Goal: Task Accomplishment & Management: Use online tool/utility

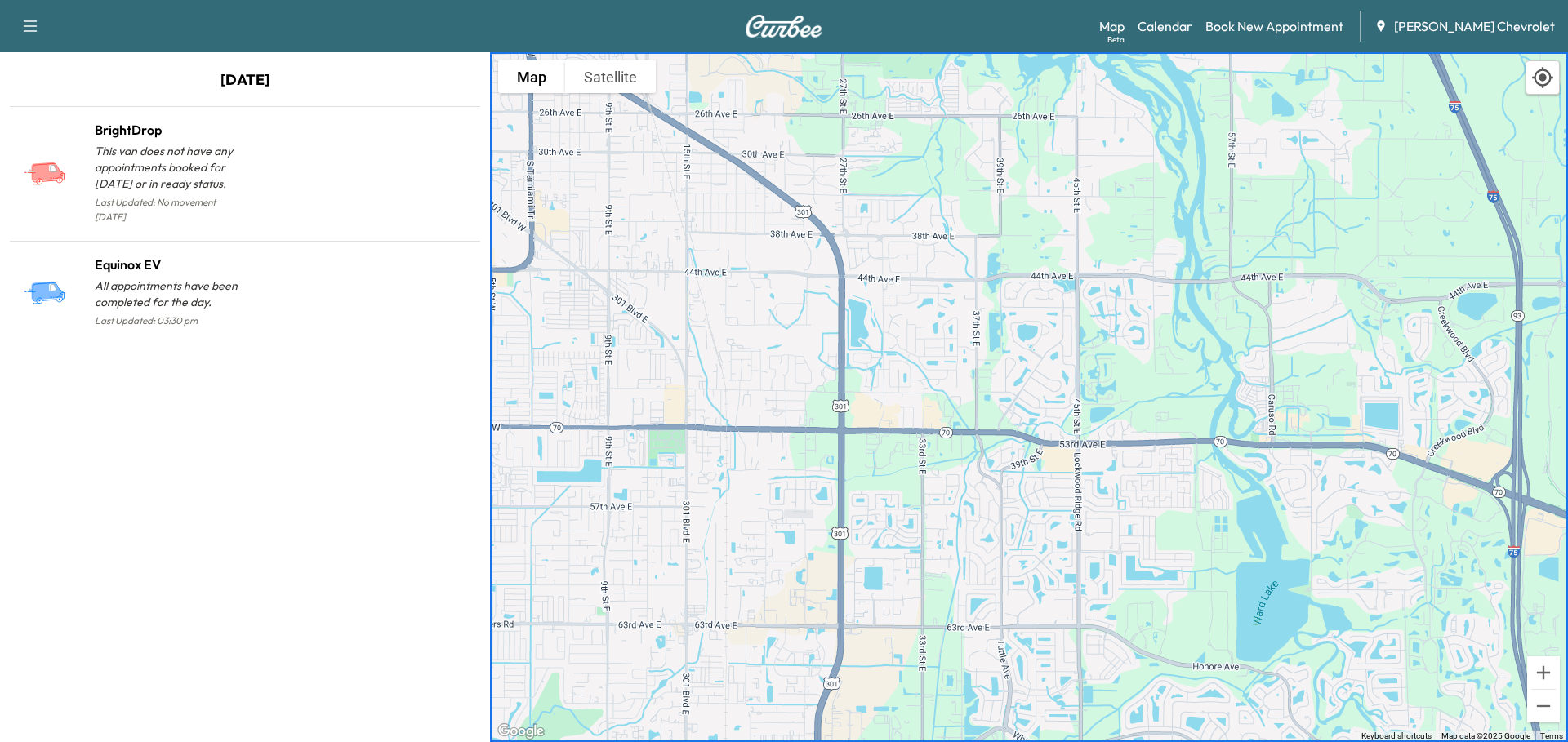
click at [1192, 19] on link "Calendar" at bounding box center [1164, 25] width 55 height 20
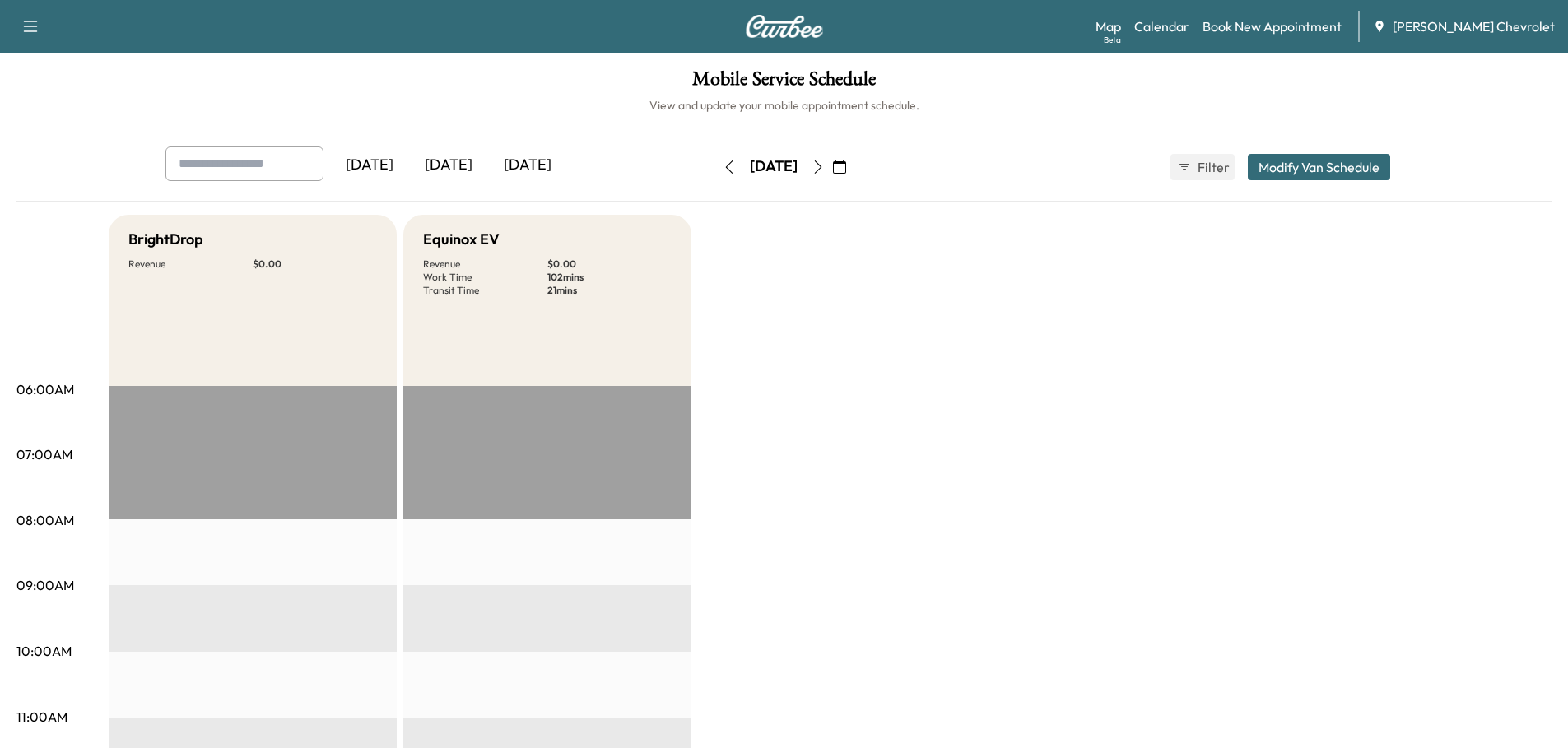
click at [825, 167] on icon "button" at bounding box center [818, 167] width 13 height 13
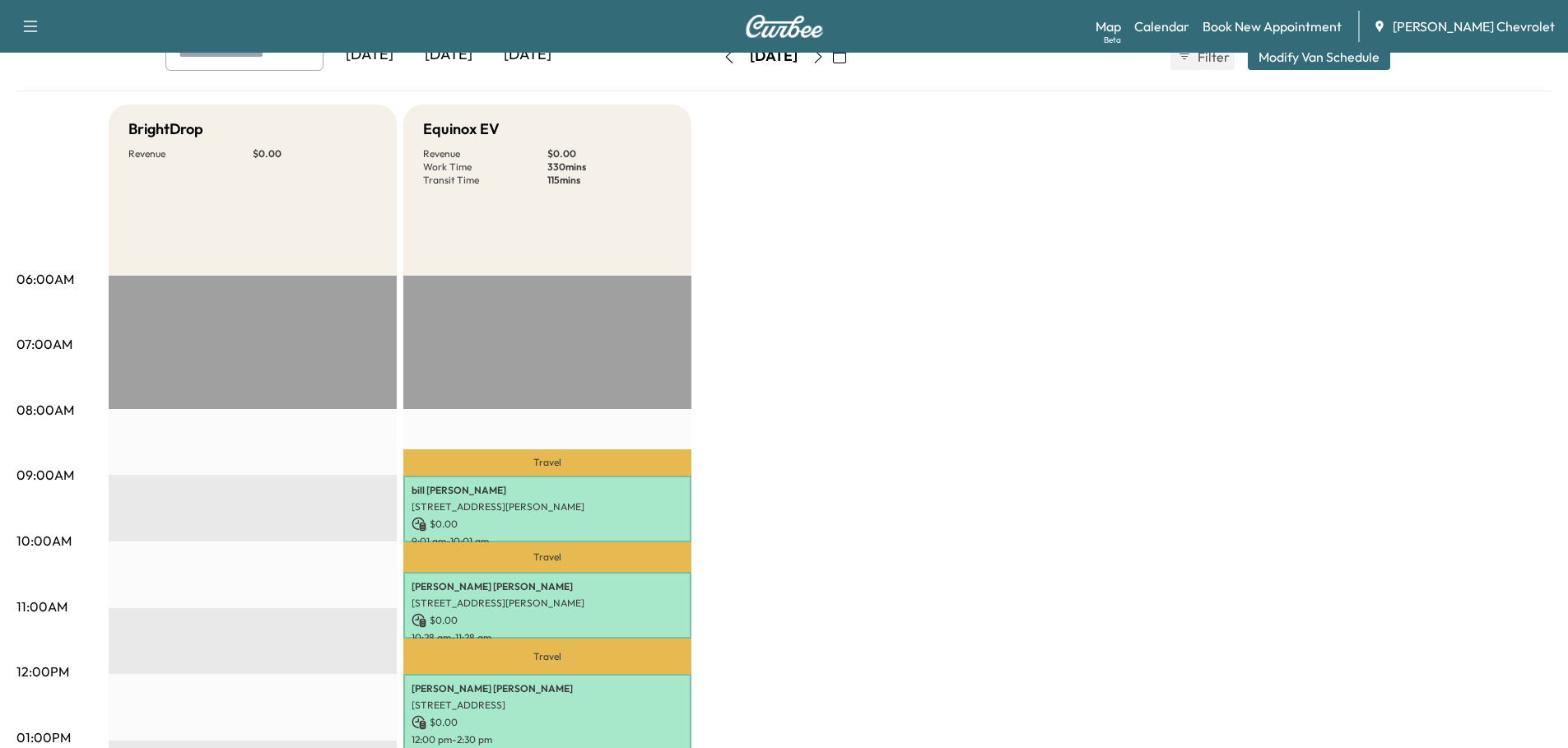
scroll to position [247, 0]
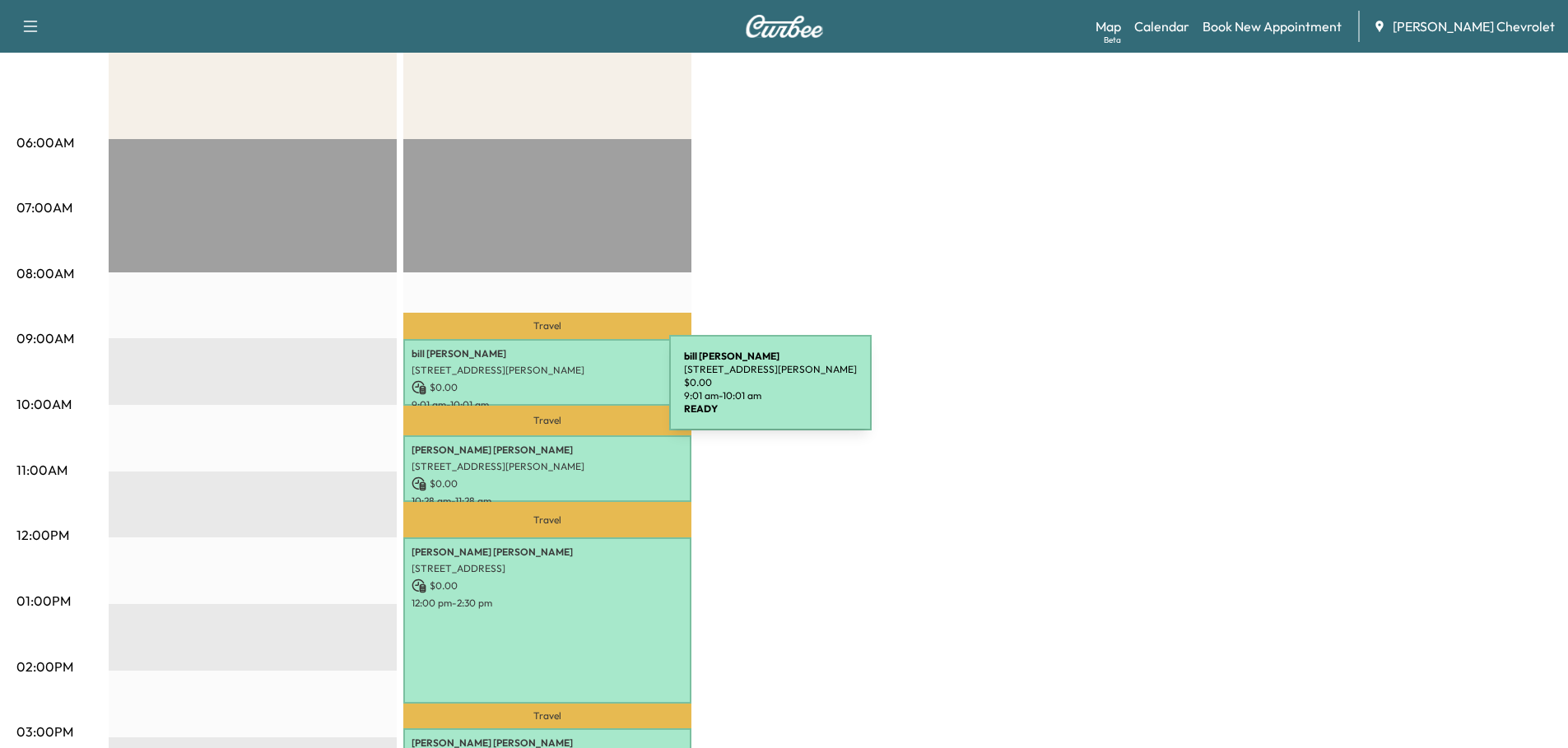
click at [545, 393] on p "$ 0.00" at bounding box center [547, 388] width 271 height 15
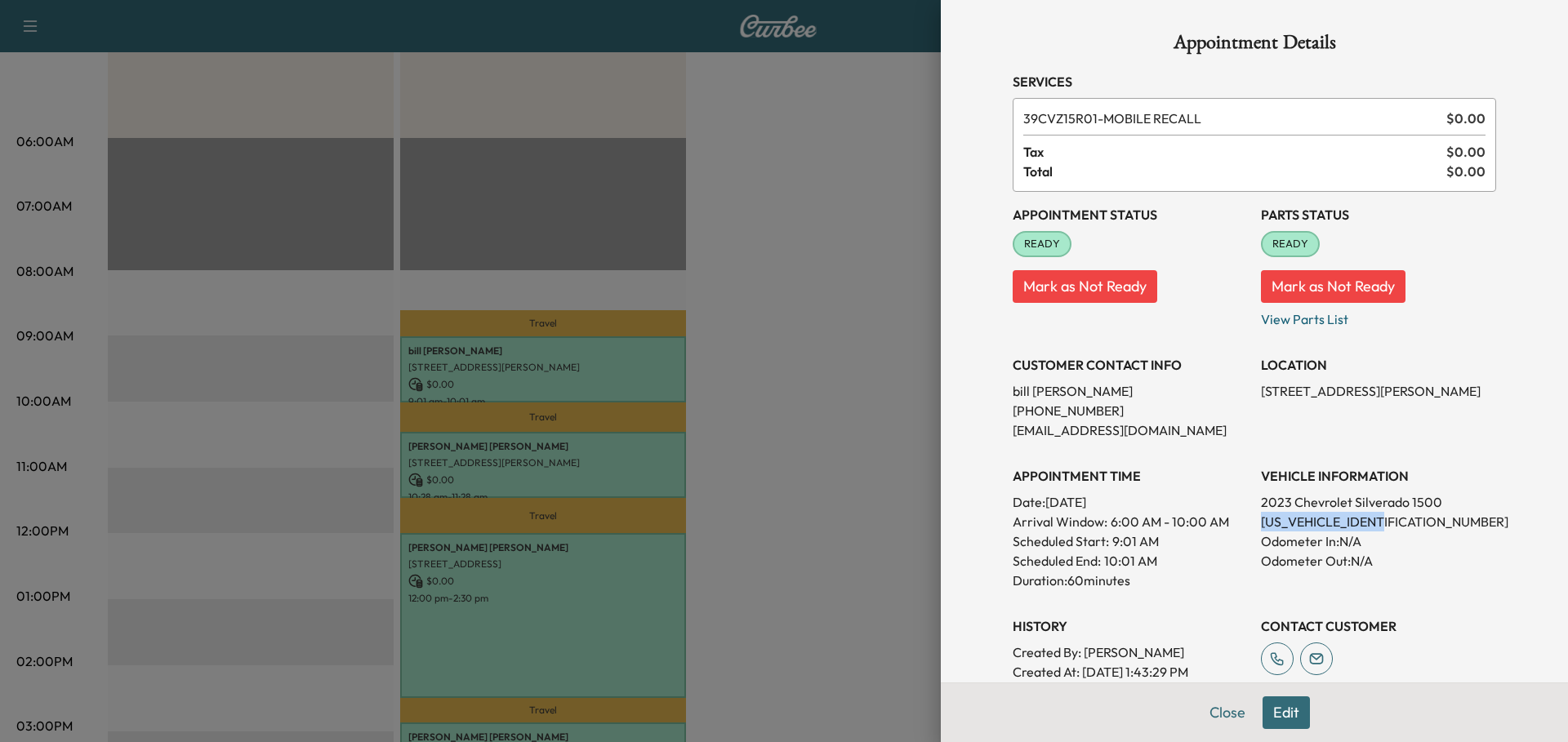
drag, startPoint x: 1249, startPoint y: 522, endPoint x: 1376, endPoint y: 516, distance: 127.1
click at [1376, 516] on p "[US_VEHICLE_IDENTIFICATION_NUMBER]" at bounding box center [1378, 521] width 235 height 20
copy p "[US_VEHICLE_IDENTIFICATION_NUMBER]"
click at [860, 303] on div at bounding box center [784, 371] width 1568 height 742
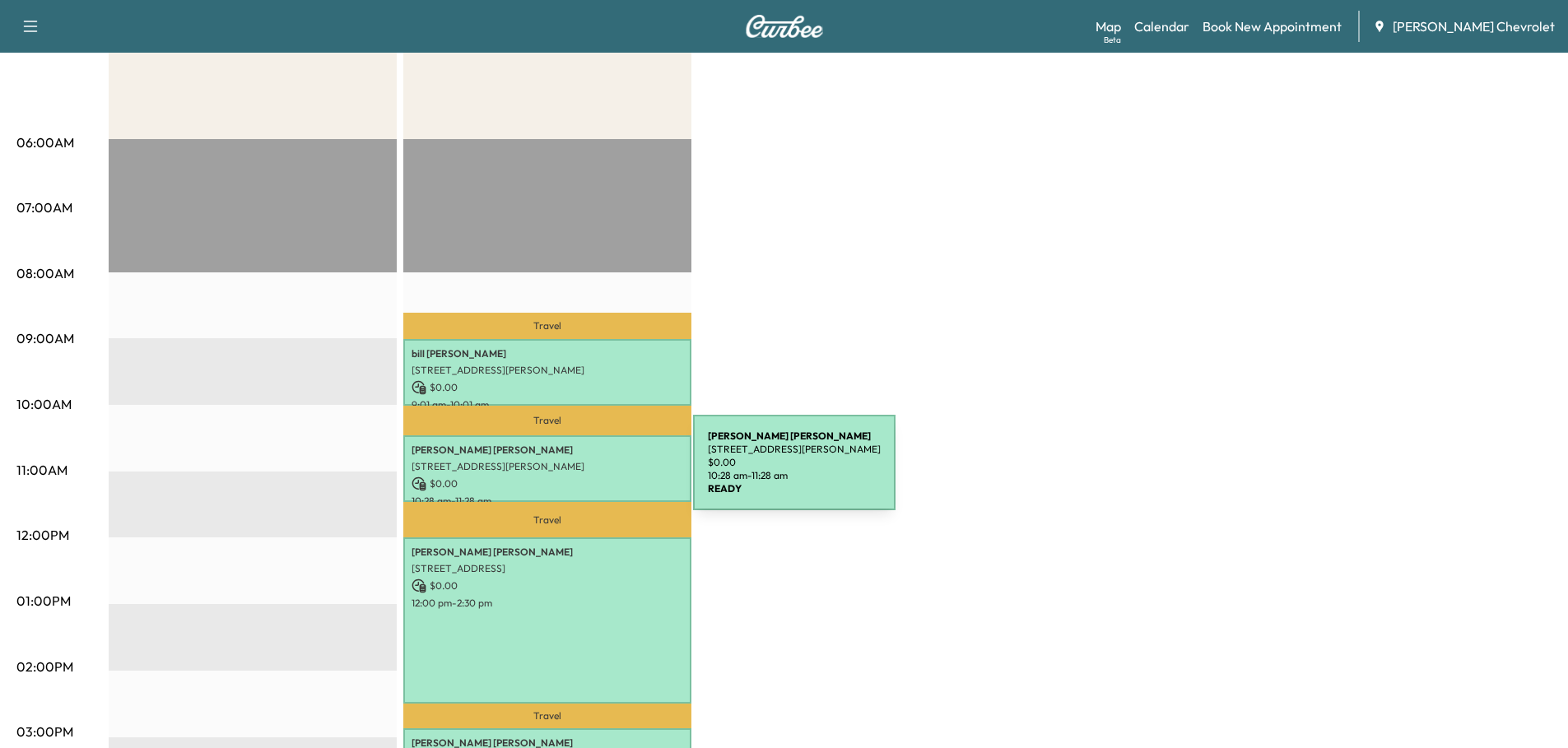
click at [570, 473] on div "[PERSON_NAME] [STREET_ADDRESS][PERSON_NAME] $ 0.00 10:28 am - 11:28 am" at bounding box center [547, 468] width 288 height 67
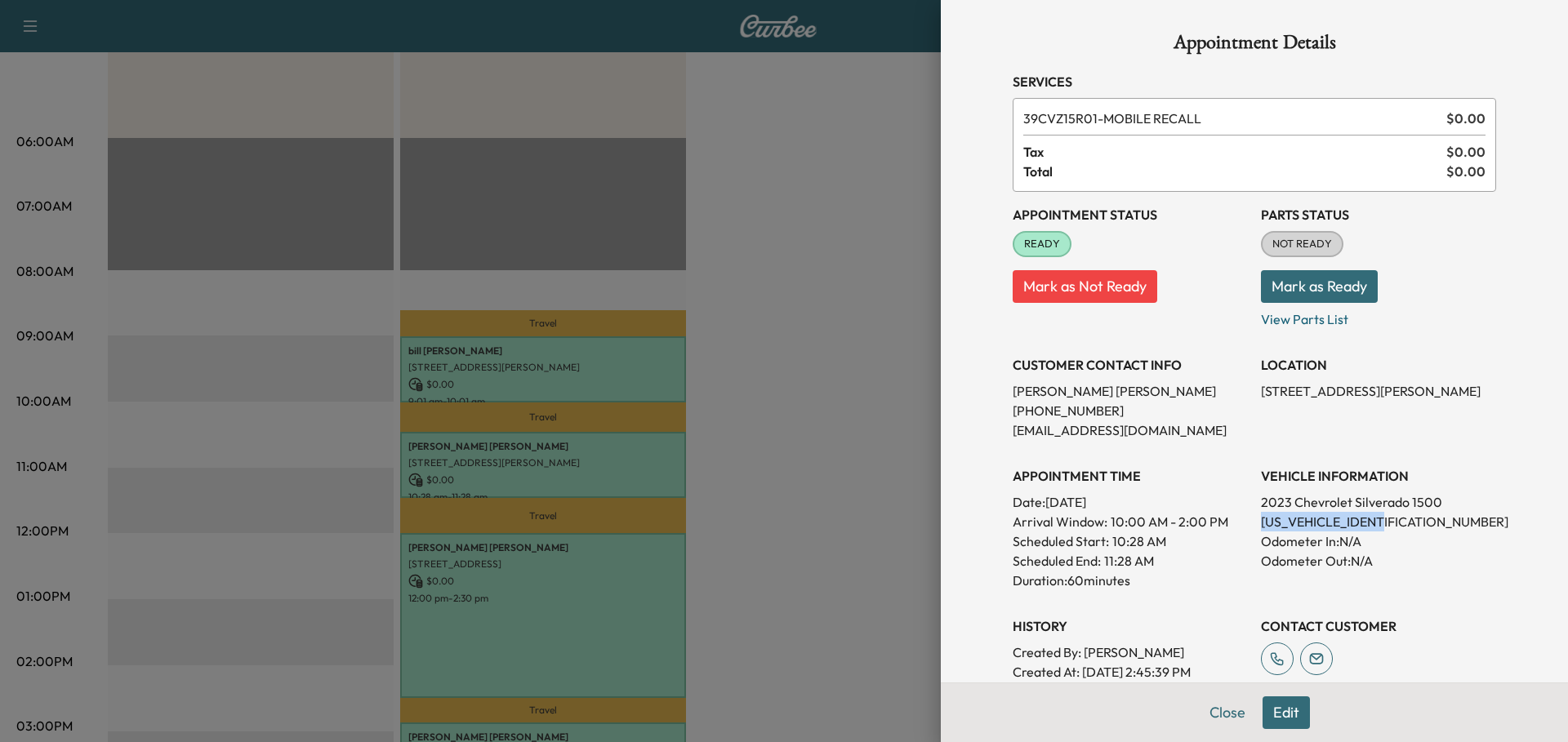
drag, startPoint x: 1249, startPoint y: 521, endPoint x: 1377, endPoint y: 520, distance: 128.0
click at [1377, 520] on p "[US_VEHICLE_IDENTIFICATION_NUMBER]" at bounding box center [1378, 521] width 235 height 20
copy p "[US_VEHICLE_IDENTIFICATION_NUMBER]"
click at [1212, 723] on button "Close" at bounding box center [1227, 712] width 57 height 33
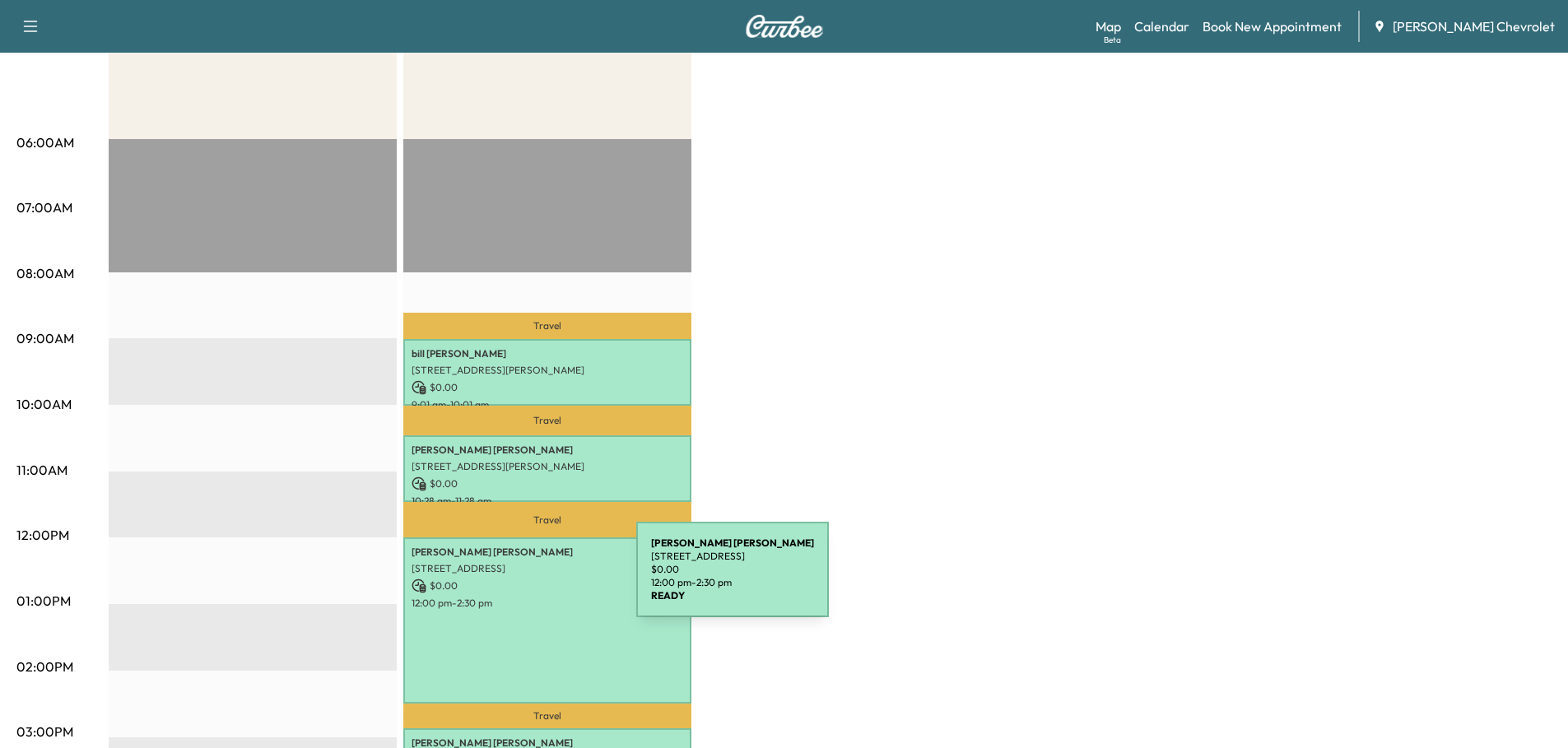
click at [513, 582] on p "$ 0.00" at bounding box center [547, 586] width 271 height 15
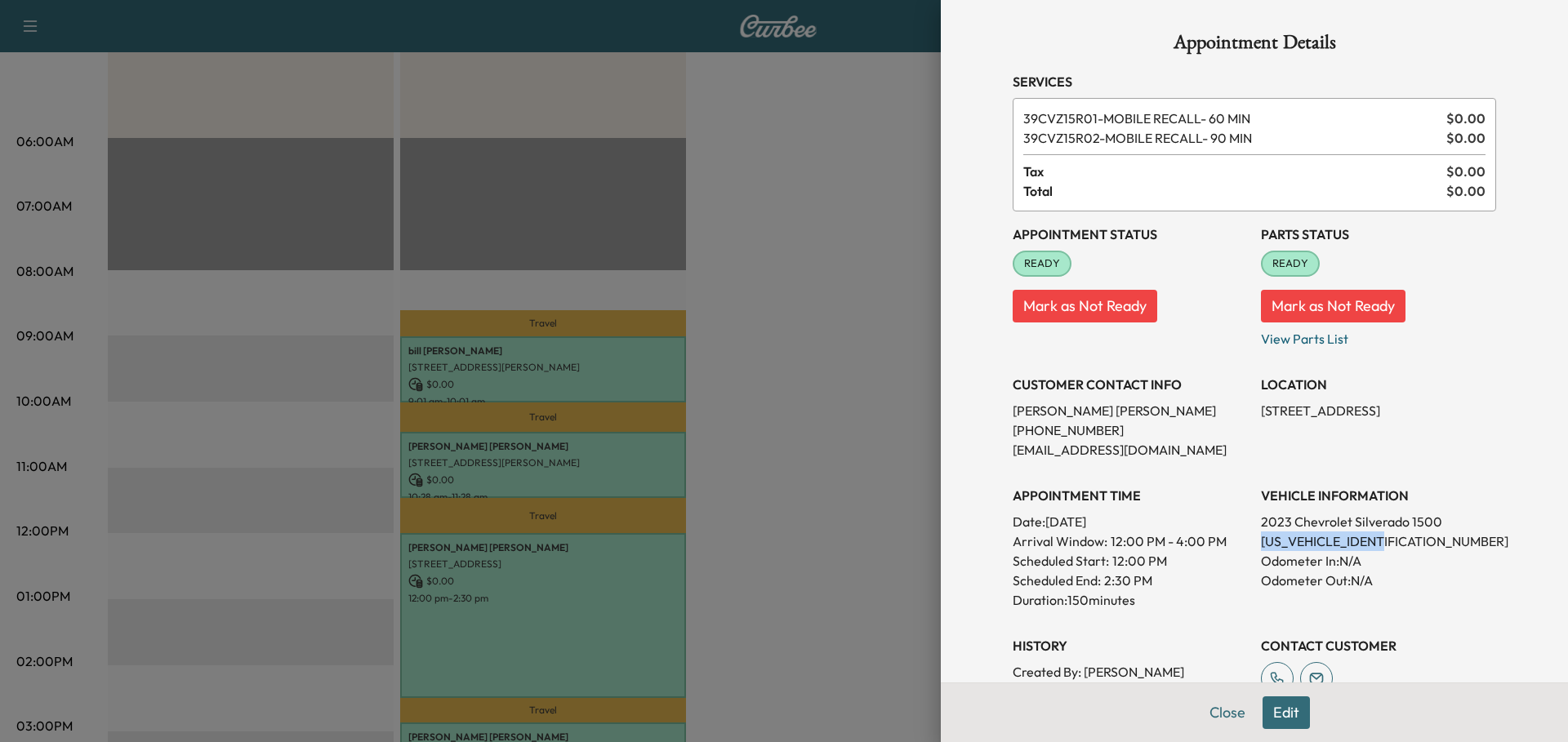
drag, startPoint x: 1252, startPoint y: 538, endPoint x: 1383, endPoint y: 544, distance: 131.1
click at [1383, 544] on p "[US_VEHICLE_IDENTIFICATION_NUMBER]" at bounding box center [1378, 541] width 235 height 20
copy p "[US_VEHICLE_IDENTIFICATION_NUMBER]"
click at [1204, 715] on button "Close" at bounding box center [1227, 712] width 57 height 33
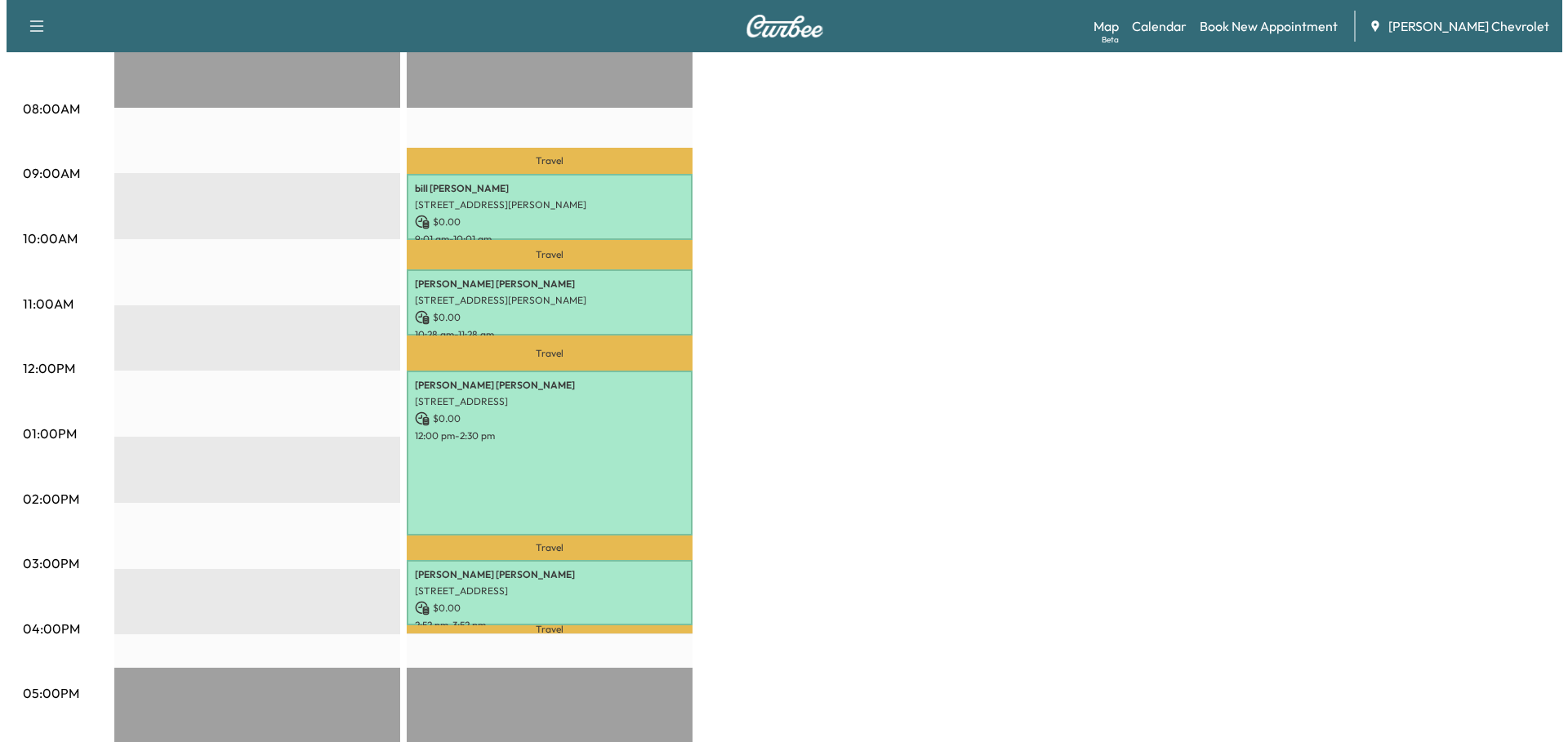
scroll to position [408, 0]
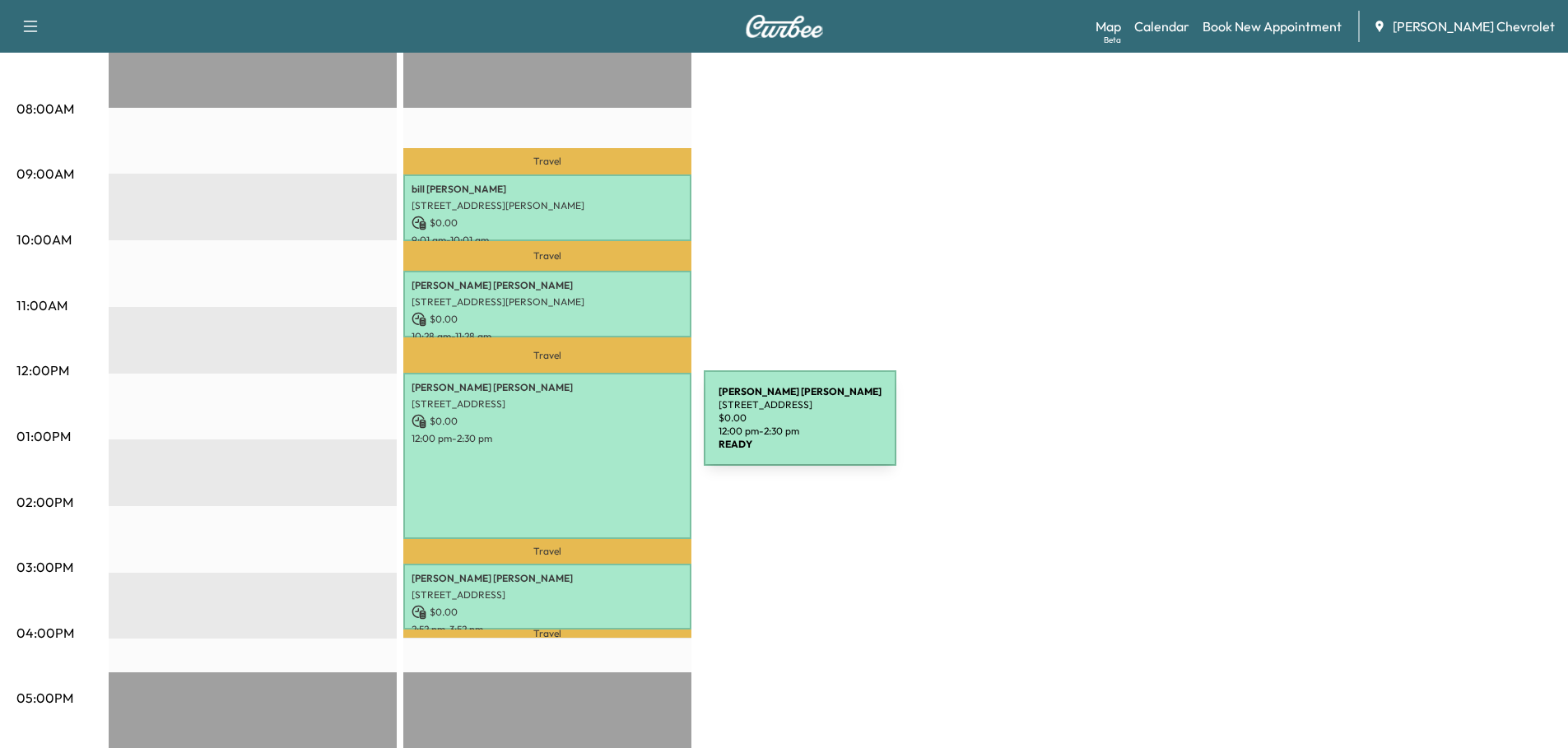
click at [577, 426] on div "[PERSON_NAME] [STREET_ADDRESS][PERSON_NAME] $ 0.00 12:00 pm - 2:30 pm" at bounding box center [547, 456] width 288 height 167
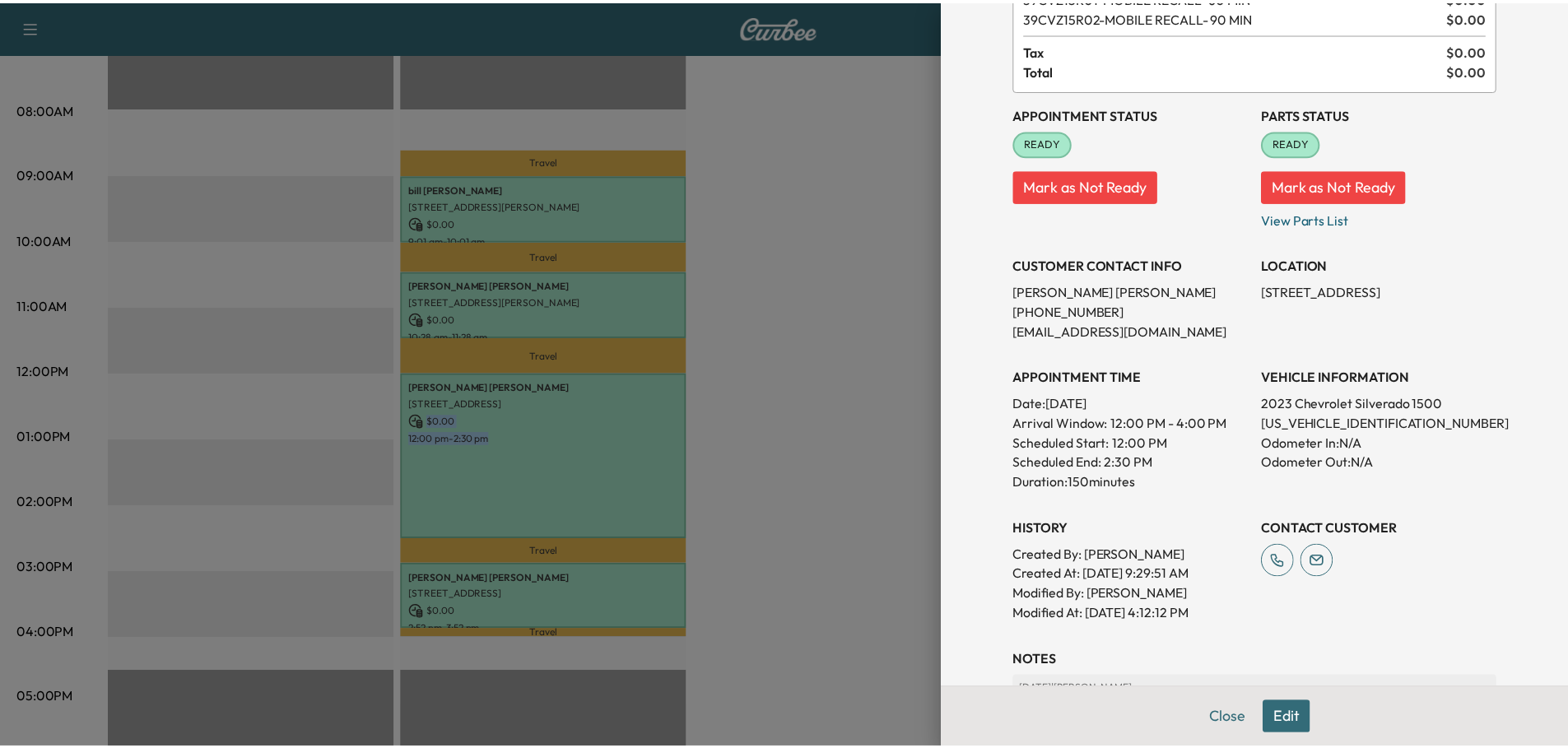
scroll to position [0, 0]
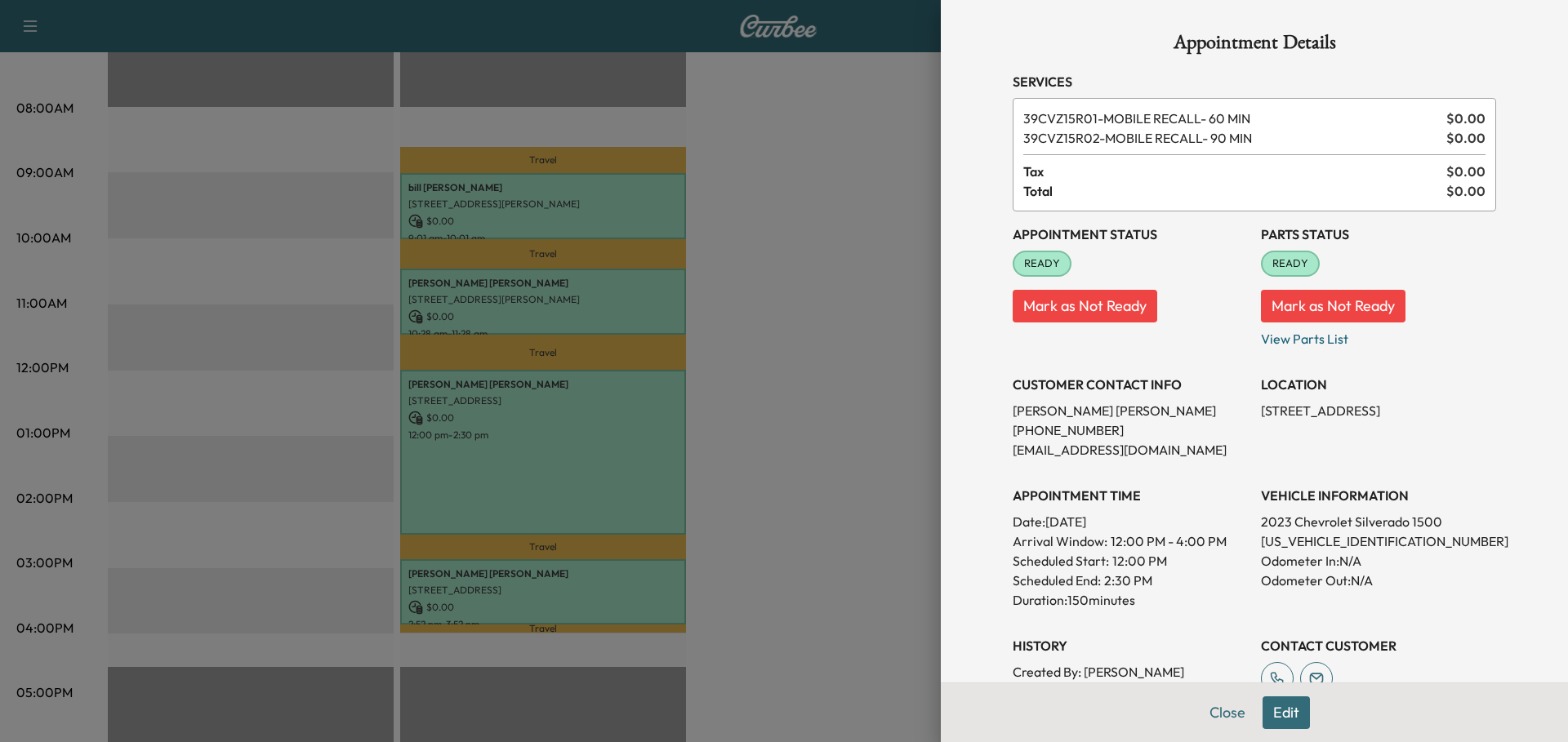
click at [859, 412] on div at bounding box center [784, 371] width 1568 height 742
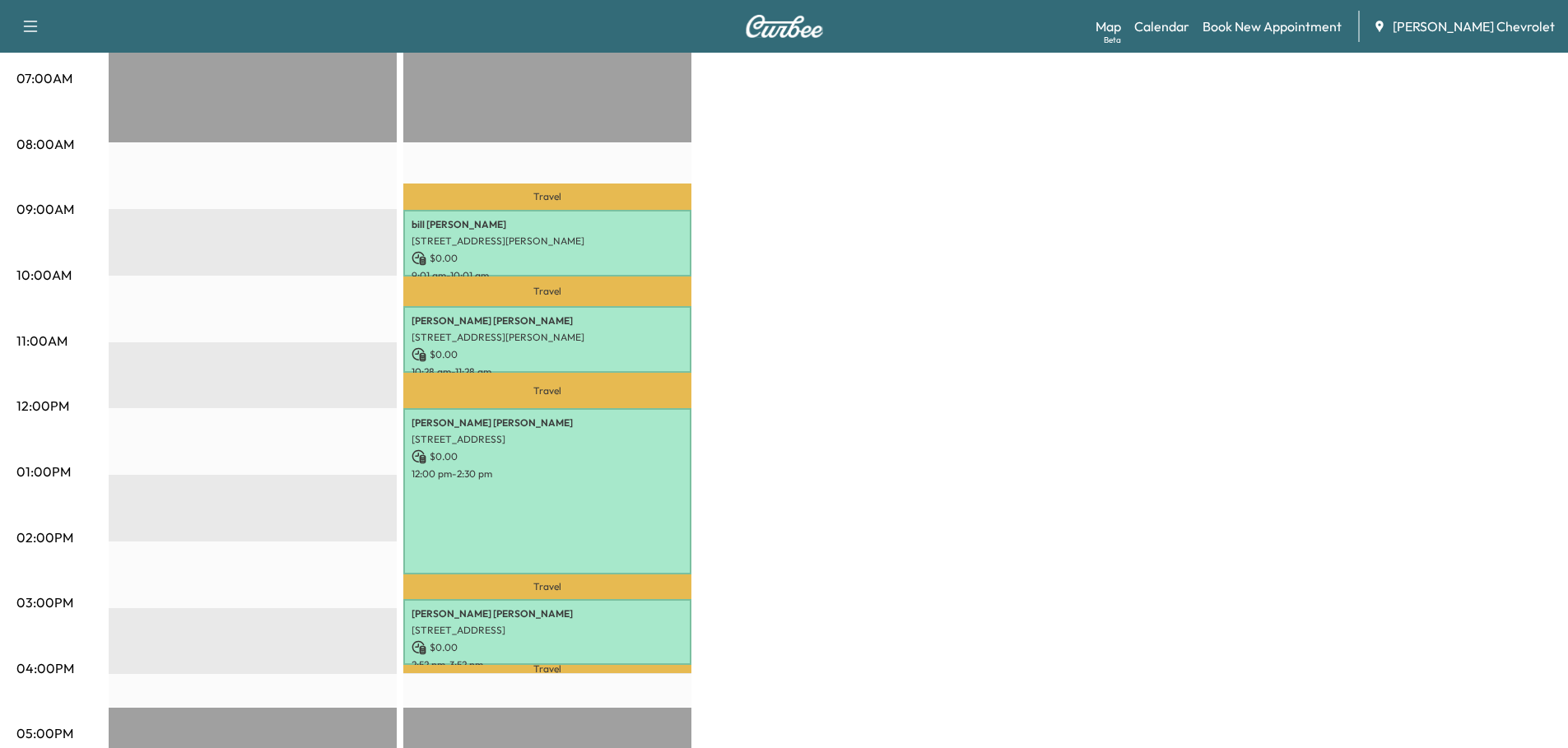
scroll to position [412, 0]
